Goal: Information Seeking & Learning: Understand process/instructions

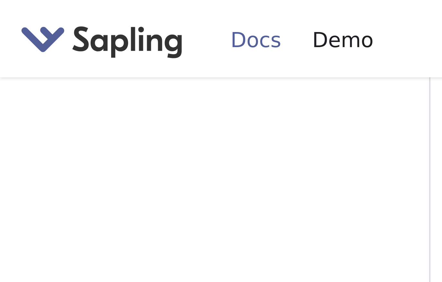
click at [78, 41] on div at bounding box center [48, 141] width 96 height 282
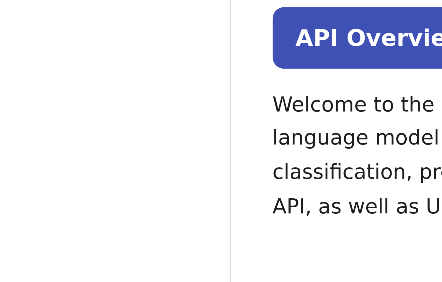
click at [106, 56] on link "API Overview" at bounding box center [130, 63] width 49 height 14
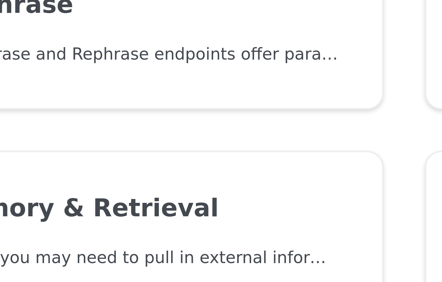
click at [106, 168] on link "📄️ Rephrase The Paraphrase and Rephrase endpoints offer paraphrasing for partic…" at bounding box center [165, 186] width 118 height 37
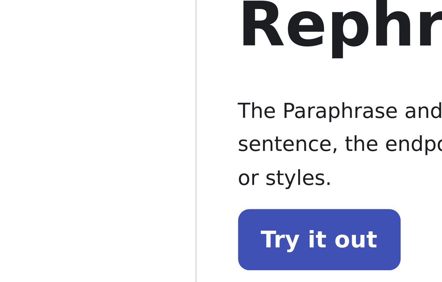
click at [106, 59] on p "The Paraphrase and Rephrase endpoints offer paraphrasing for particular styles.…" at bounding box center [227, 70] width 243 height 23
click at [106, 85] on link "Try it out" at bounding box center [124, 92] width 37 height 14
